Goal: Information Seeking & Learning: Check status

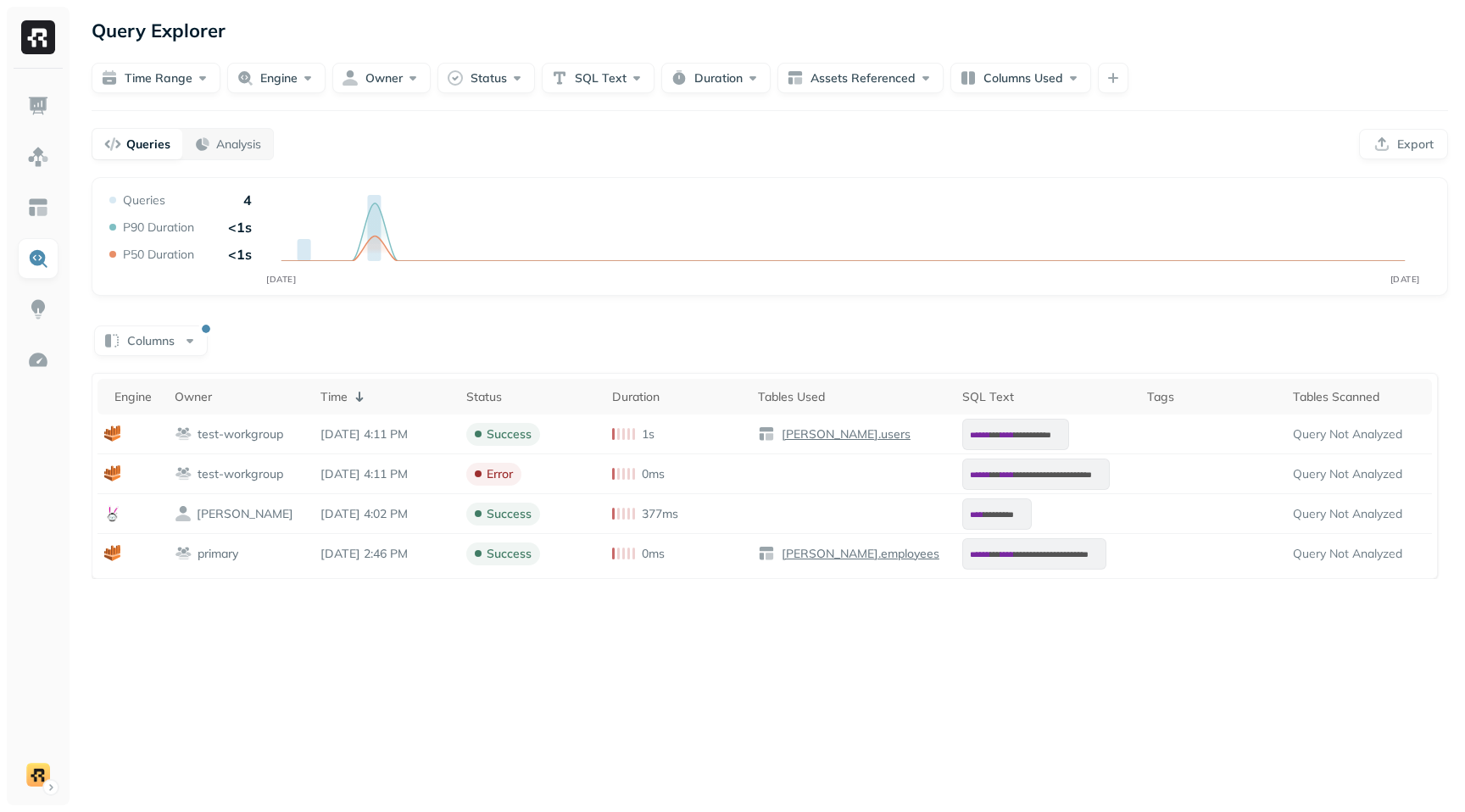
click at [930, 339] on div "Columns" at bounding box center [769, 339] width 1357 height 33
click at [504, 317] on div "**********" at bounding box center [769, 377] width 1357 height 402
click at [233, 145] on p "Analysis" at bounding box center [239, 145] width 45 height 16
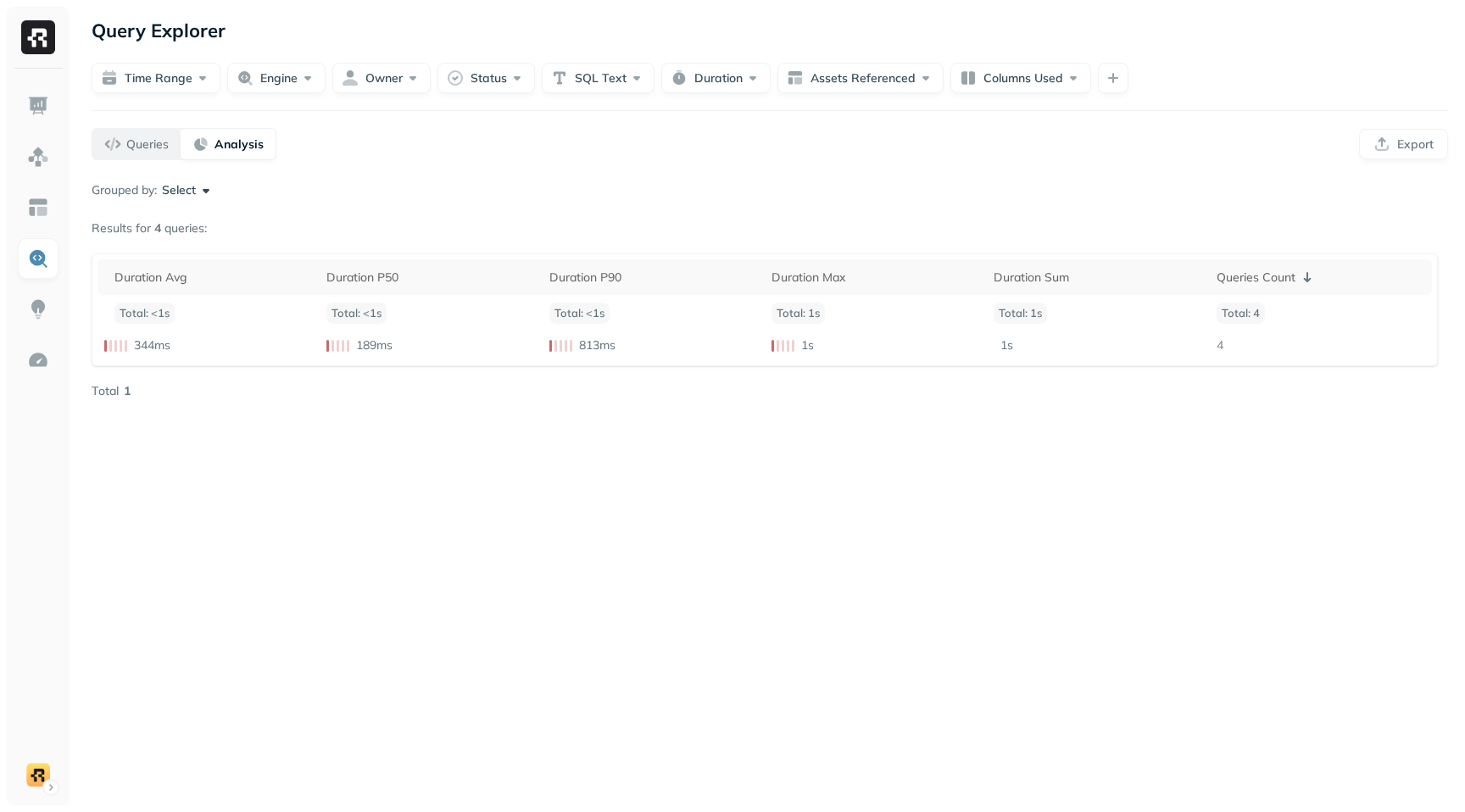
click at [108, 148] on div "Queries" at bounding box center [137, 144] width 64 height 17
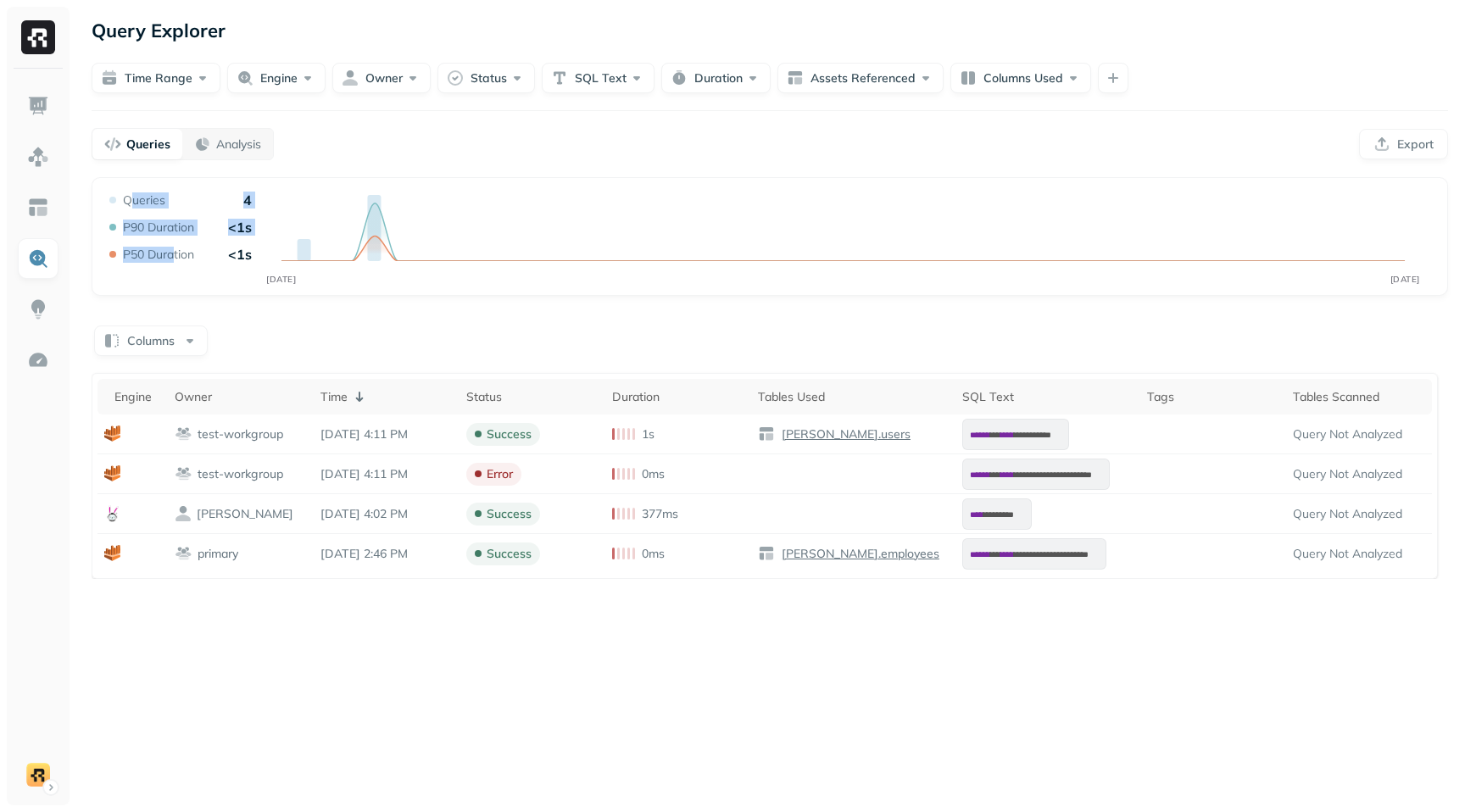
drag, startPoint x: 128, startPoint y: 201, endPoint x: 171, endPoint y: 245, distance: 61.5
click at [173, 250] on div "Queries 4 P90 Duration <1s P50 Duration <1s" at bounding box center [178, 227] width 146 height 72
click at [171, 239] on div "Queries 4 P90 Duration <1s P50 Duration <1s" at bounding box center [178, 227] width 146 height 72
click at [194, 72] on button "Time Range" at bounding box center [156, 78] width 129 height 30
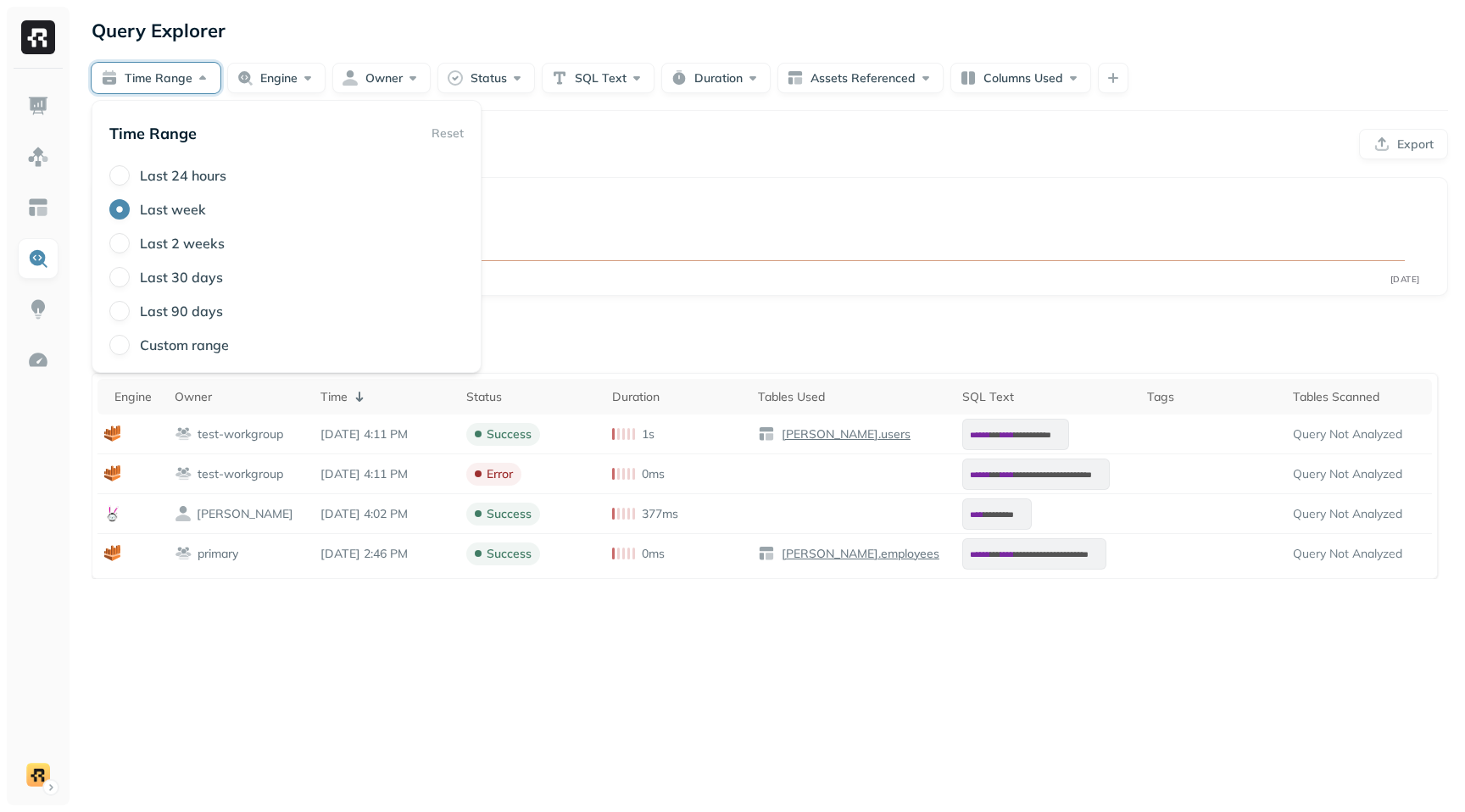
click at [194, 72] on button "Time Range" at bounding box center [156, 78] width 129 height 30
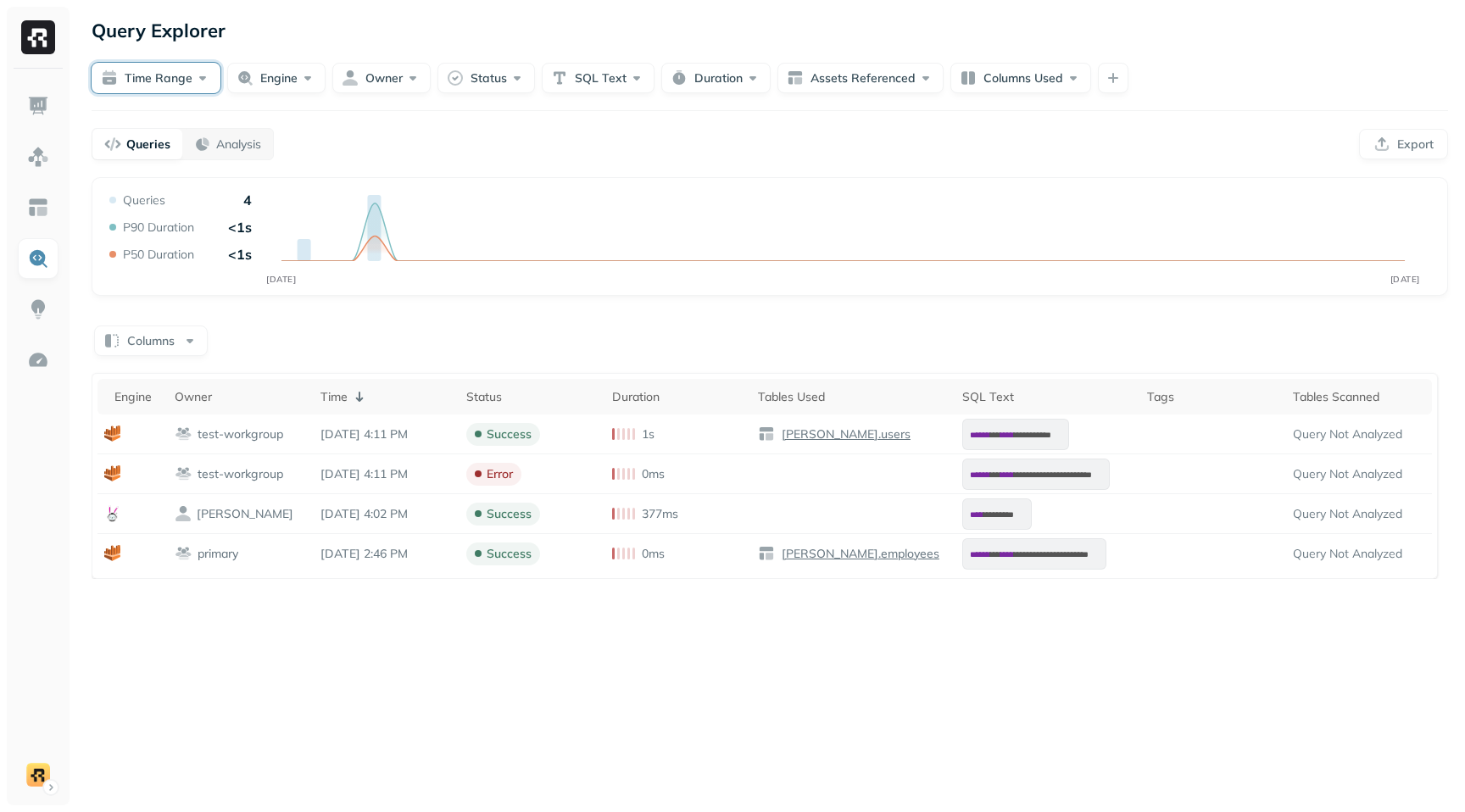
click at [194, 72] on button "Time Range" at bounding box center [156, 78] width 129 height 30
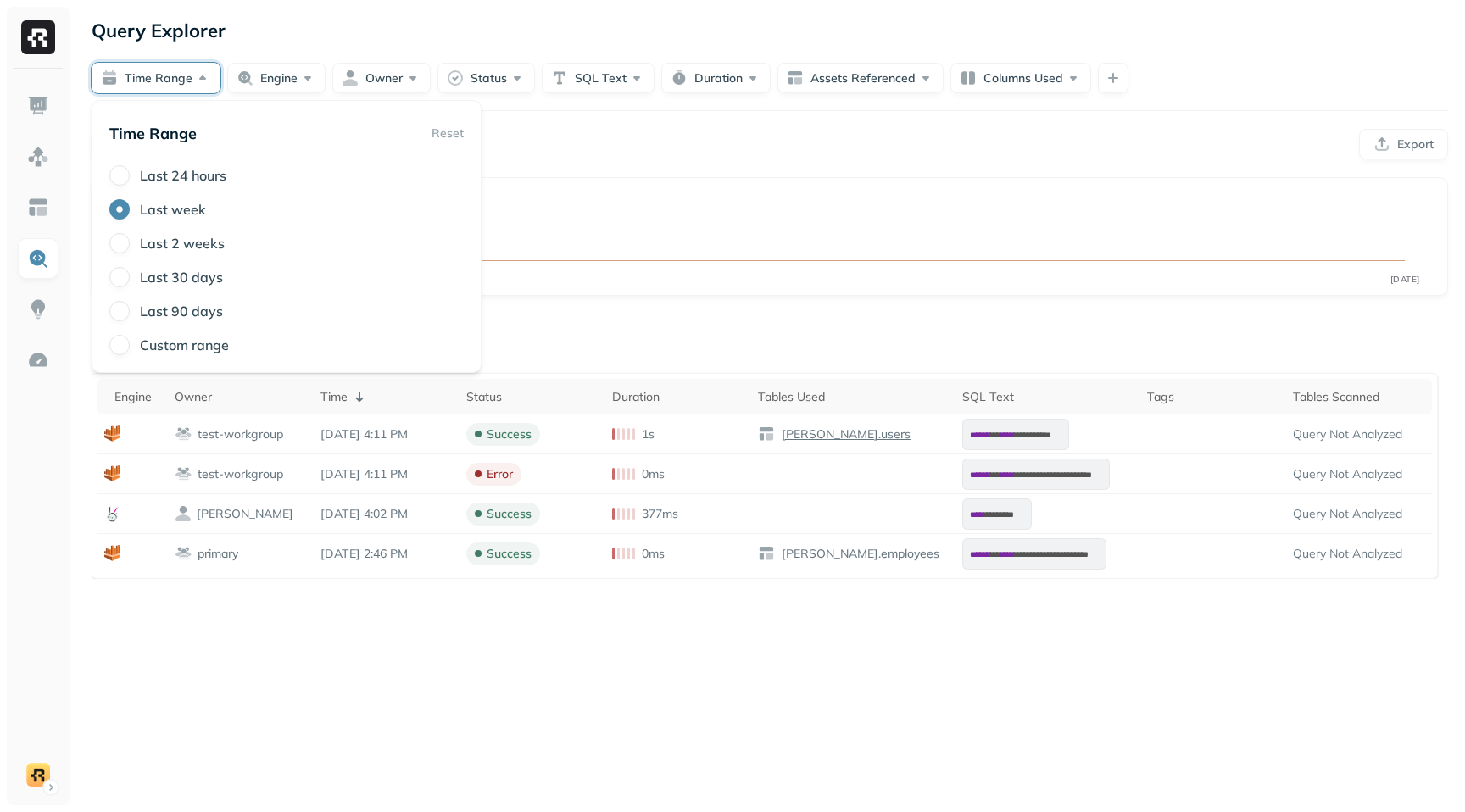
click at [186, 82] on button "Time Range" at bounding box center [156, 78] width 129 height 30
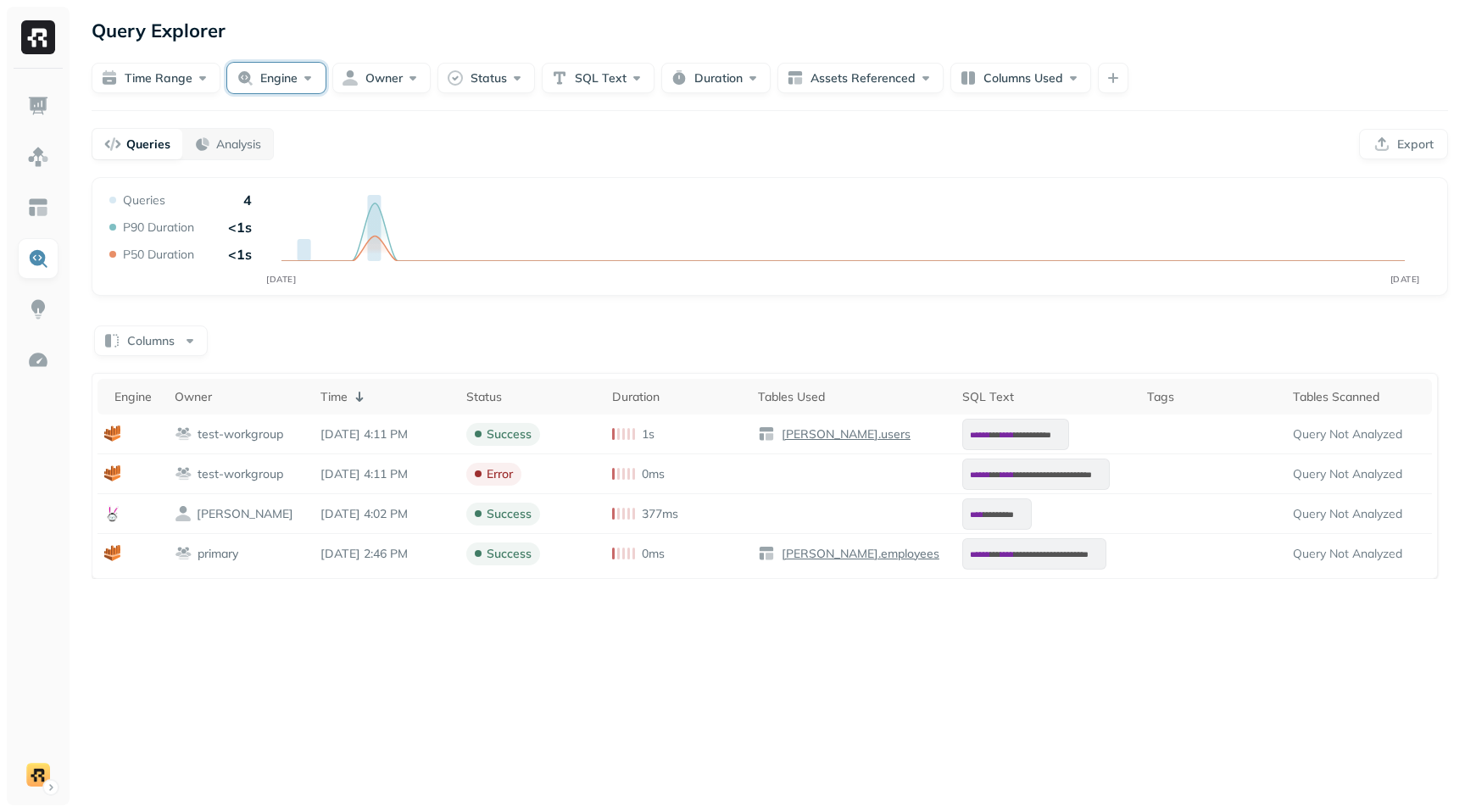
click at [263, 87] on button "Engine" at bounding box center [276, 78] width 98 height 30
click at [263, 86] on button "Engine" at bounding box center [276, 78] width 98 height 30
click at [416, 104] on div "**********" at bounding box center [769, 406] width 1391 height 812
click at [42, 220] on link at bounding box center [38, 207] width 41 height 41
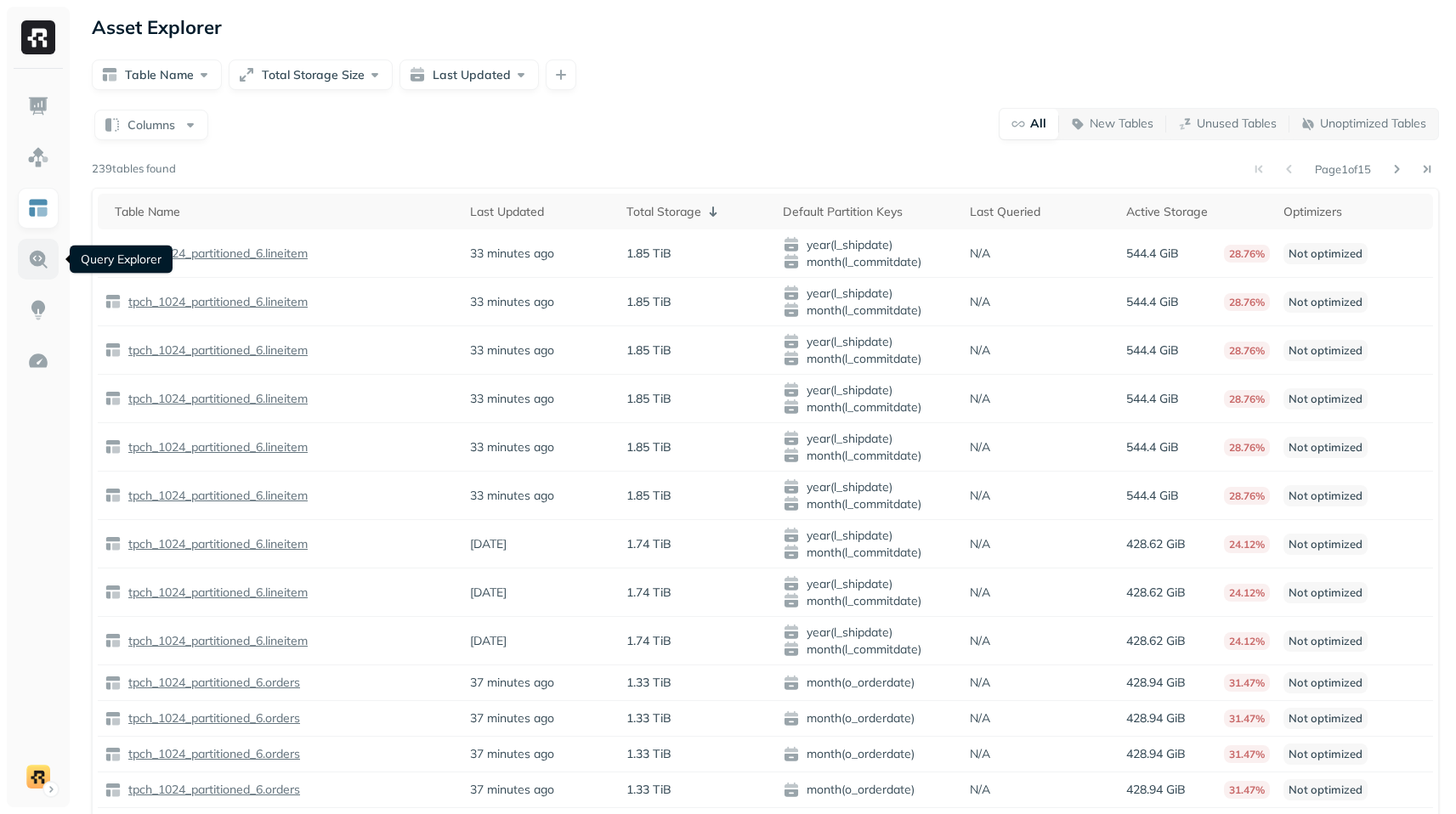
click at [46, 246] on link at bounding box center [39, 259] width 41 height 41
